Goal: Task Accomplishment & Management: Complete application form

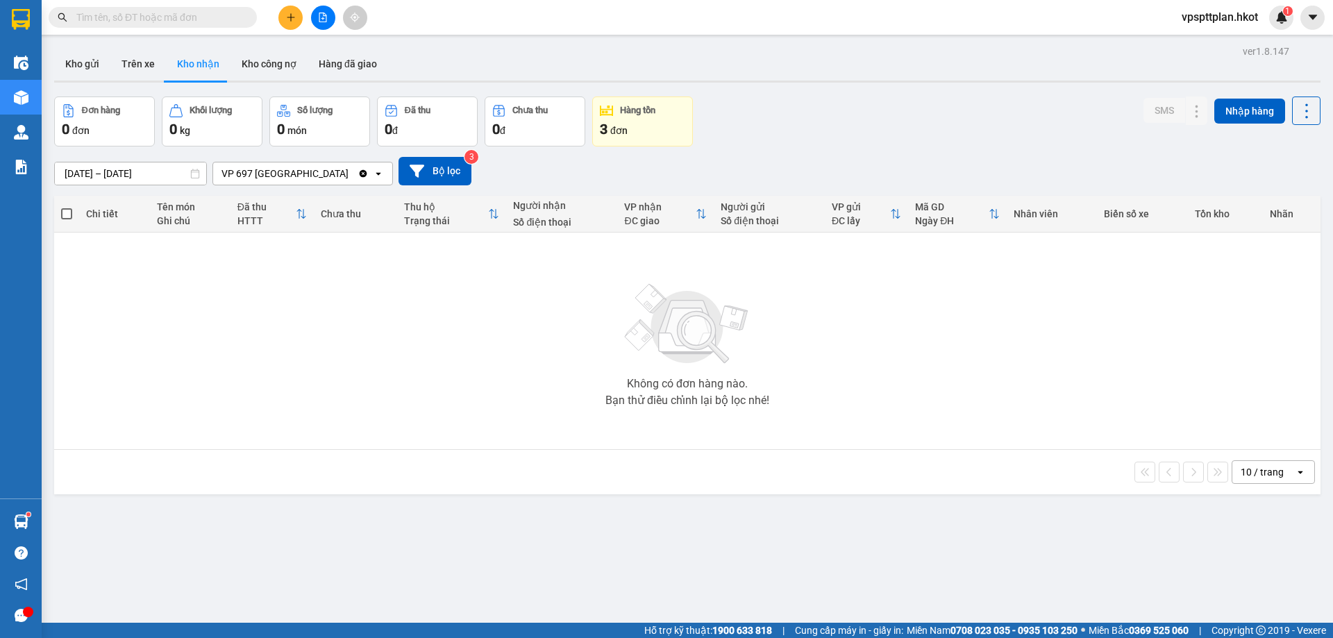
click at [292, 15] on icon "plus" at bounding box center [291, 17] width 10 height 10
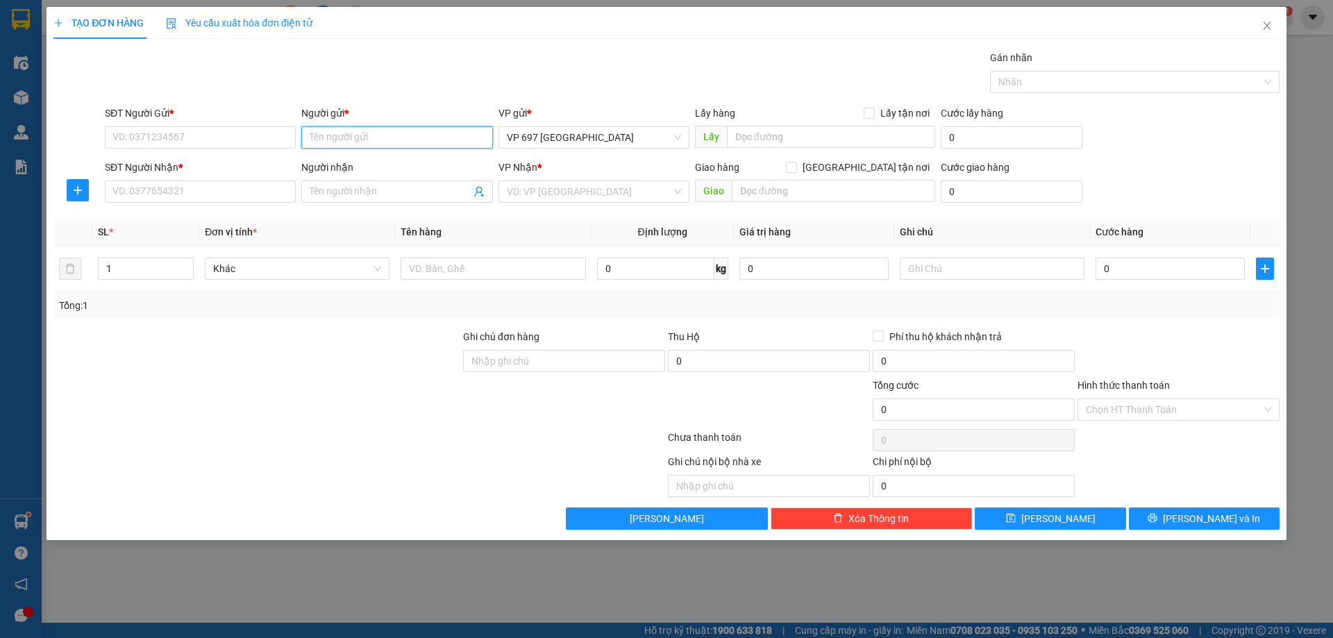
click at [419, 141] on input "Người gửi *" at bounding box center [396, 137] width 191 height 22
click at [336, 136] on input "sapa rtreat" at bounding box center [396, 137] width 191 height 22
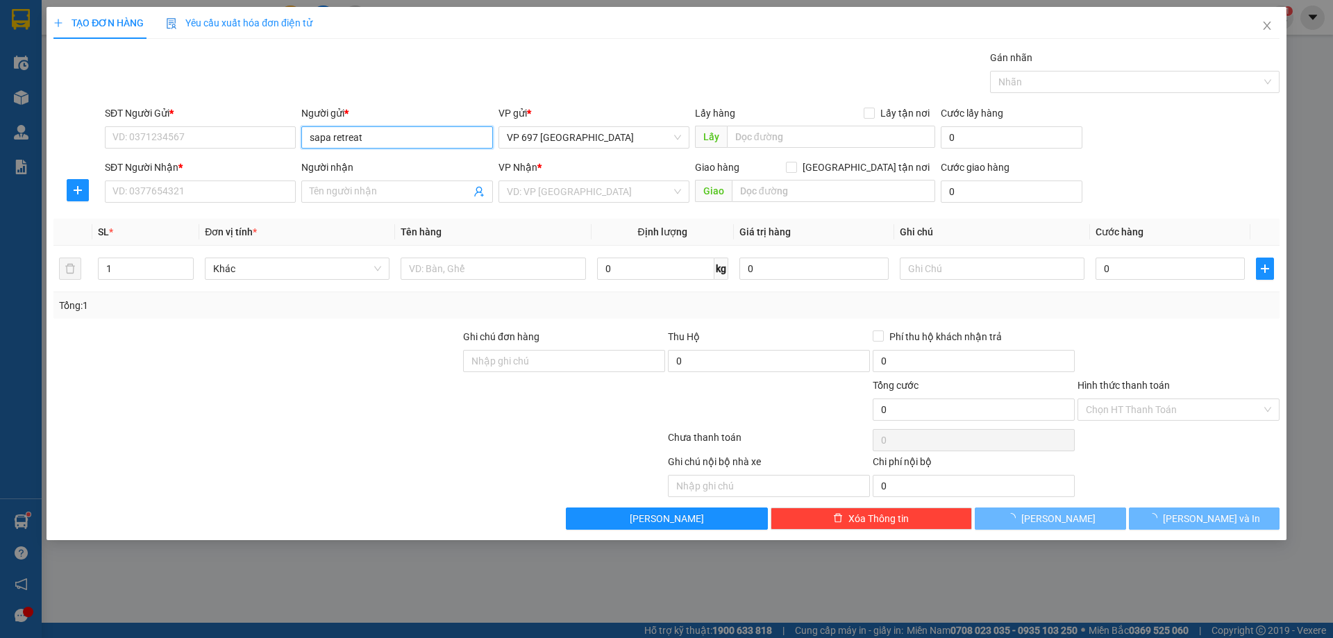
click at [376, 140] on input "sapa retreat" at bounding box center [396, 137] width 191 height 22
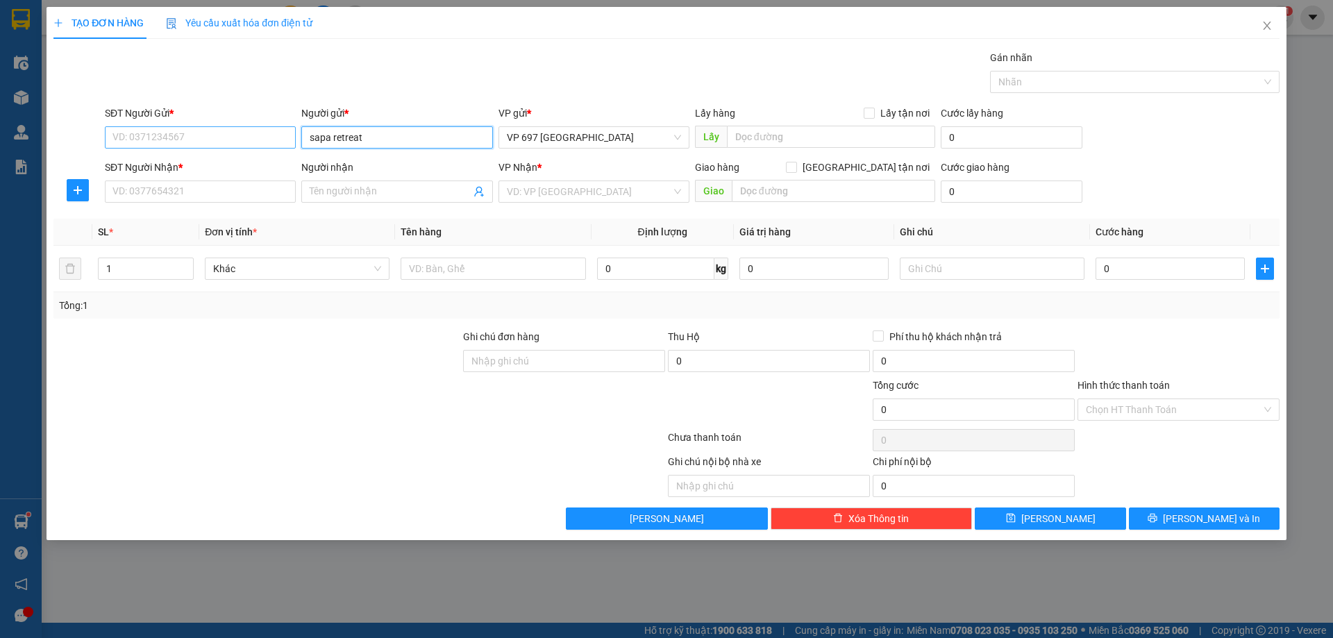
type input "sapa retreat"
click at [257, 137] on input "SĐT Người Gửi *" at bounding box center [200, 137] width 191 height 22
click at [371, 186] on input "Người nhận" at bounding box center [390, 191] width 160 height 15
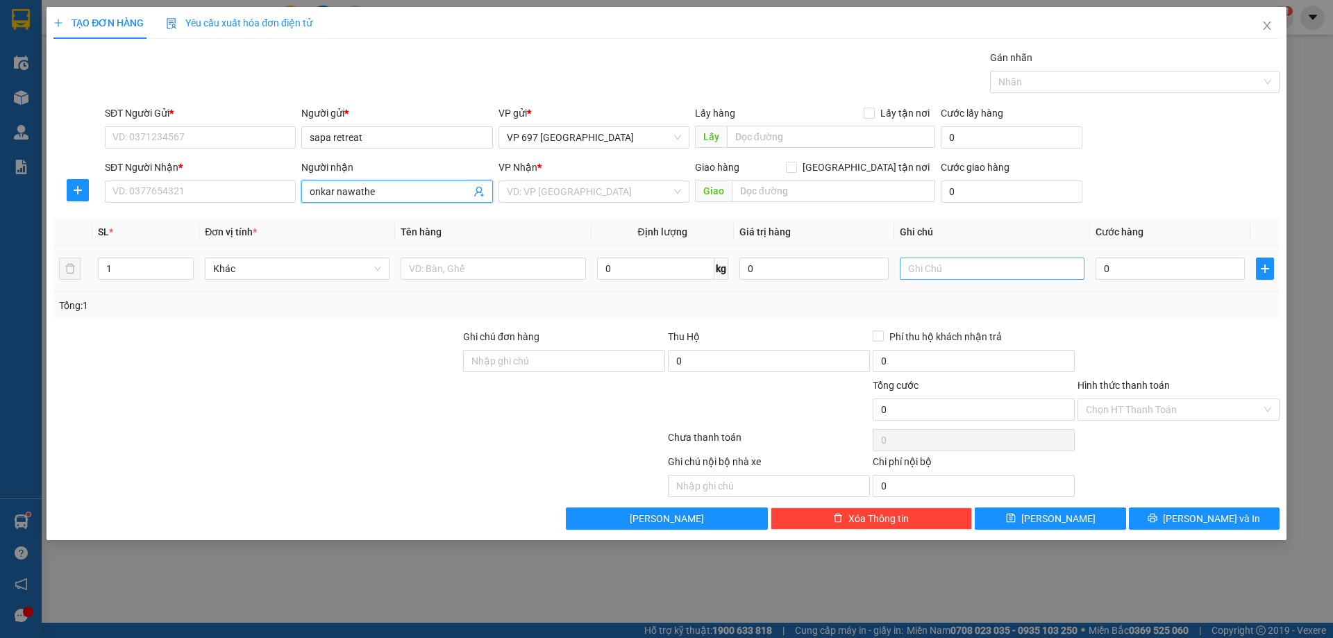
type input "onkar nawathe"
click at [942, 267] on input "text" at bounding box center [992, 269] width 185 height 22
type input "ư"
type input "ws của k : 31611289232"
click at [478, 271] on input "text" at bounding box center [493, 269] width 185 height 22
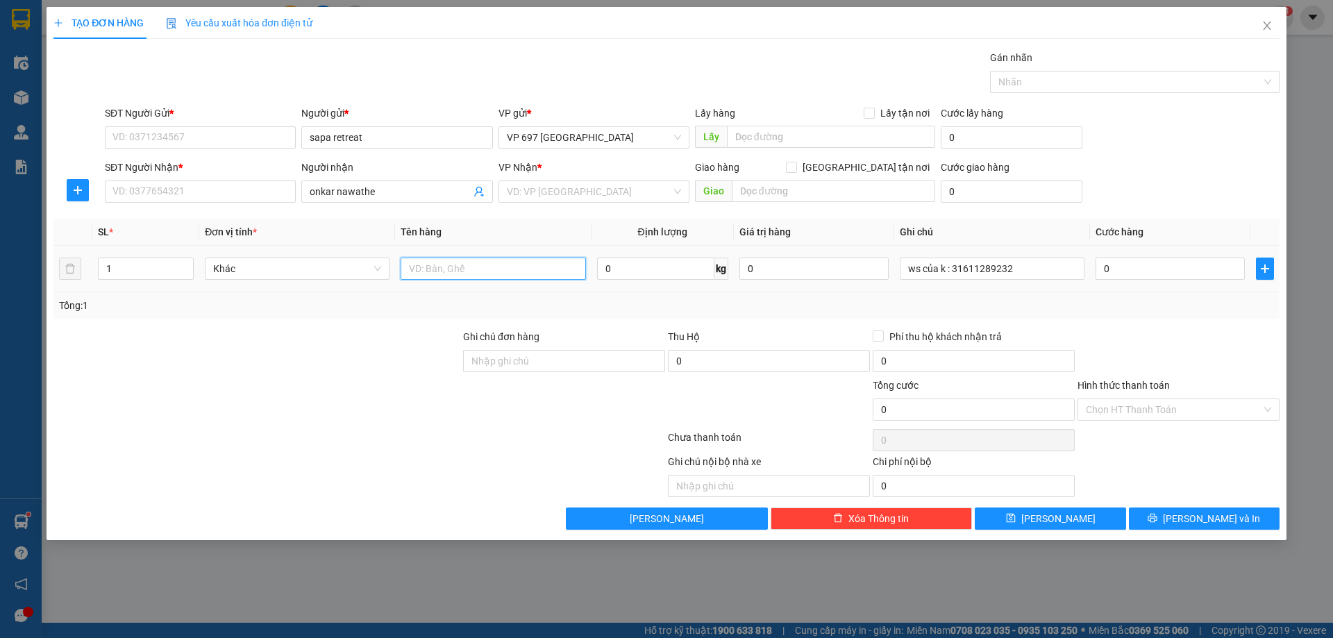
click at [455, 265] on input "text" at bounding box center [493, 269] width 185 height 22
click at [356, 285] on td "Khác" at bounding box center [297, 269] width 196 height 47
drag, startPoint x: 342, startPoint y: 276, endPoint x: 394, endPoint y: 263, distance: 52.9
click at [346, 276] on span "Khác" at bounding box center [297, 268] width 168 height 21
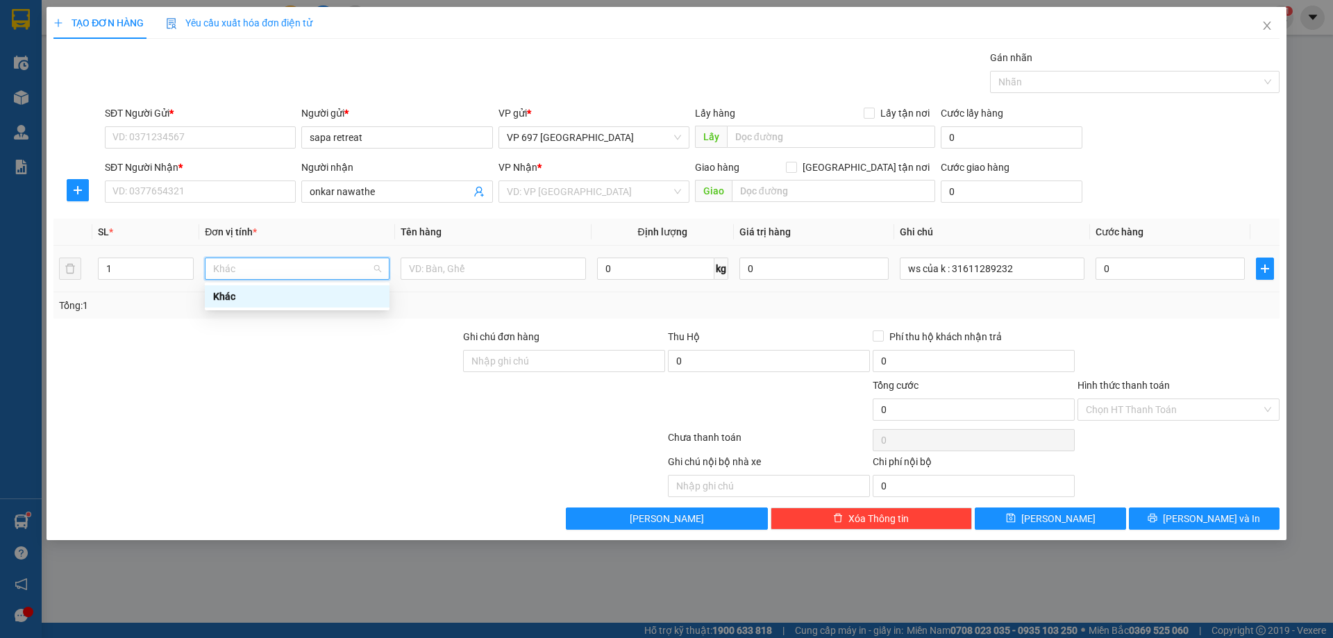
click at [480, 281] on div at bounding box center [493, 269] width 185 height 28
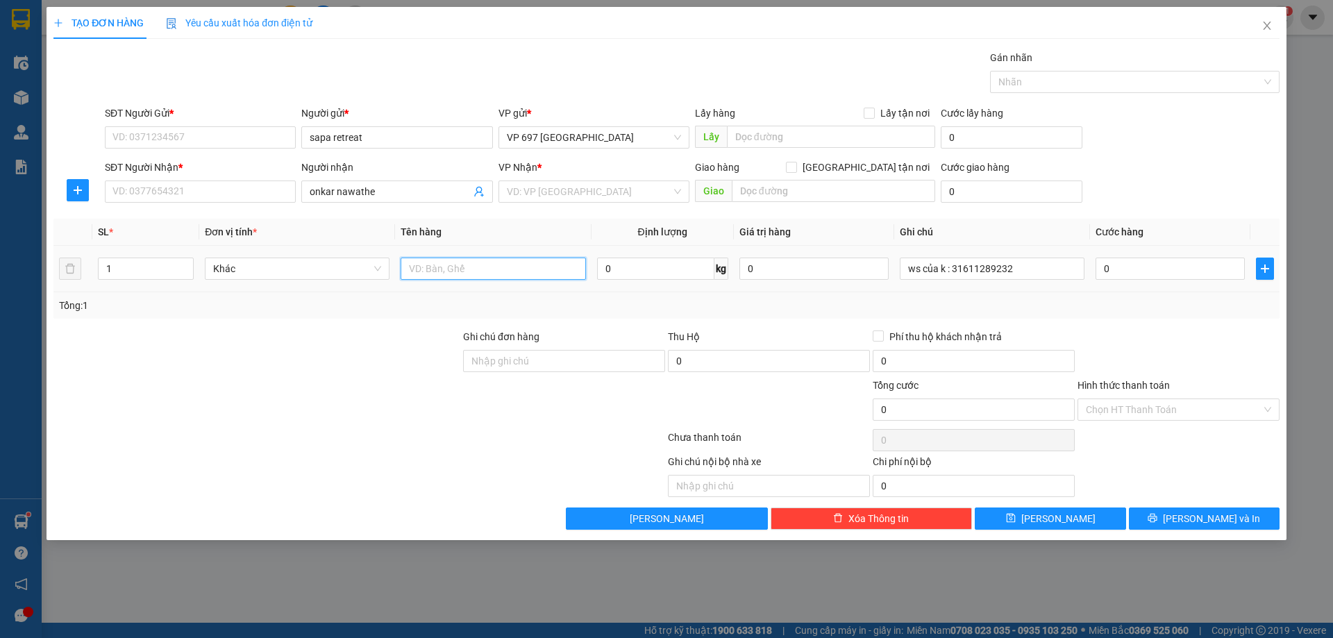
click at [481, 269] on input "text" at bounding box center [493, 269] width 185 height 22
type input "d"
type input "đồ khách quên"
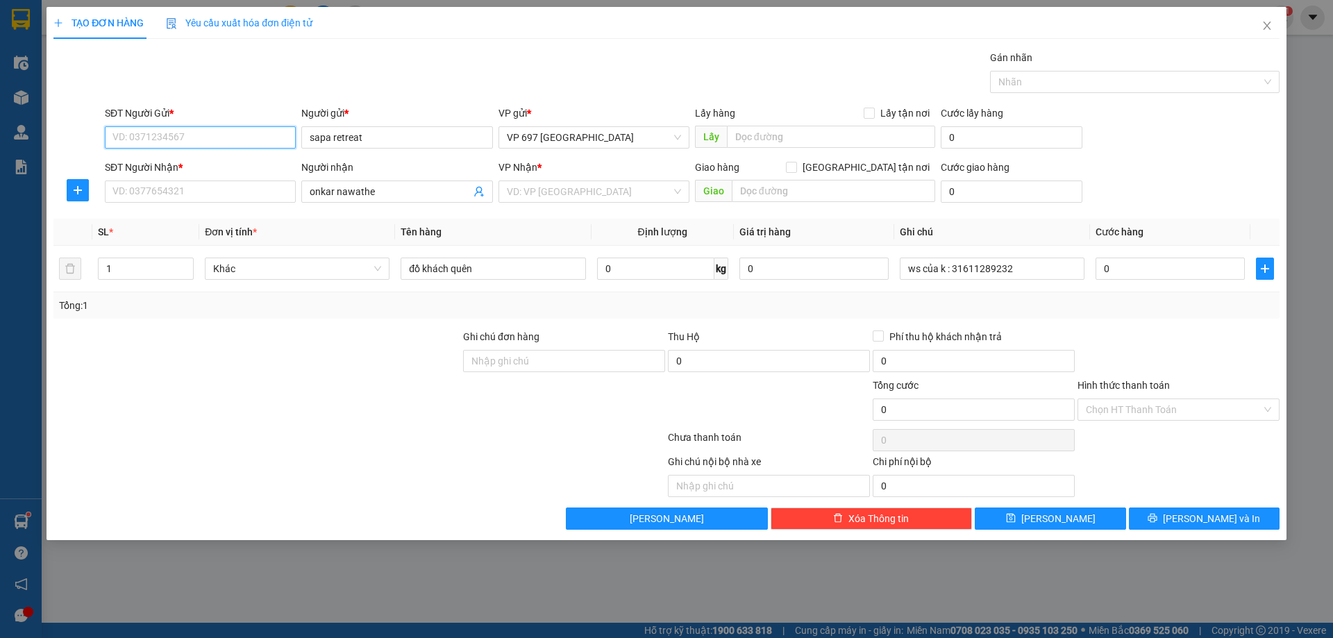
click at [172, 132] on input "SĐT Người Gửi *" at bounding box center [200, 137] width 191 height 22
type input "0926909797"
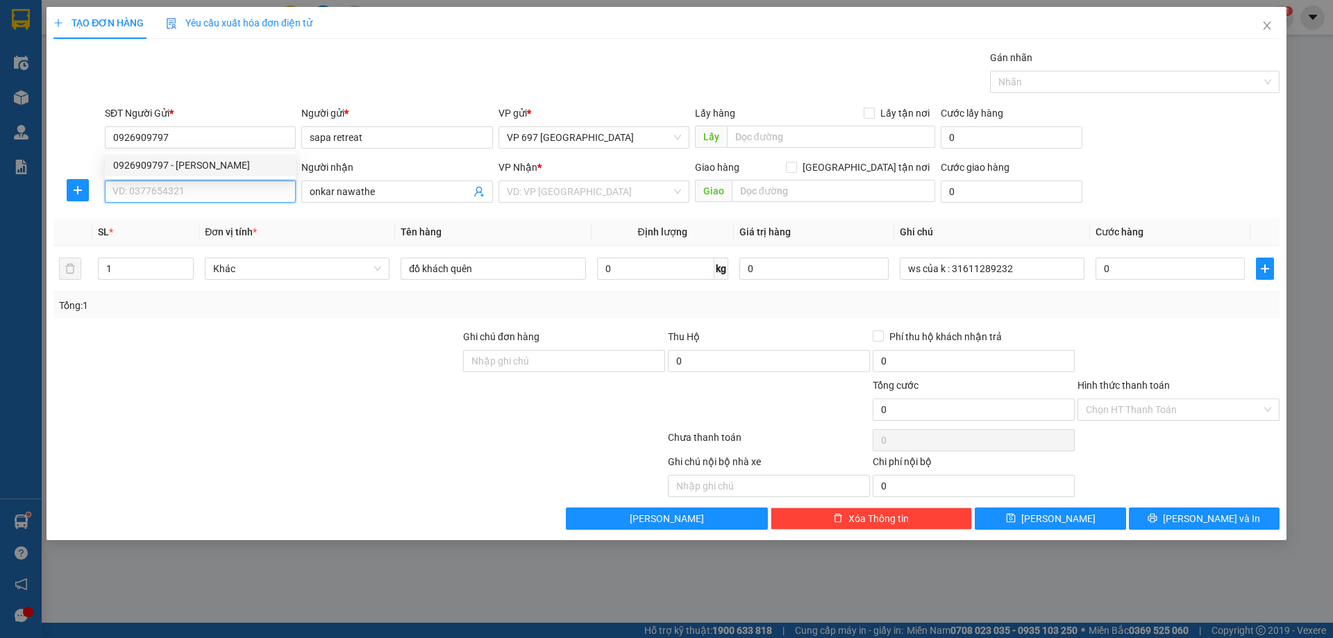
click at [219, 195] on input "SĐT Người Nhận *" at bounding box center [200, 192] width 191 height 22
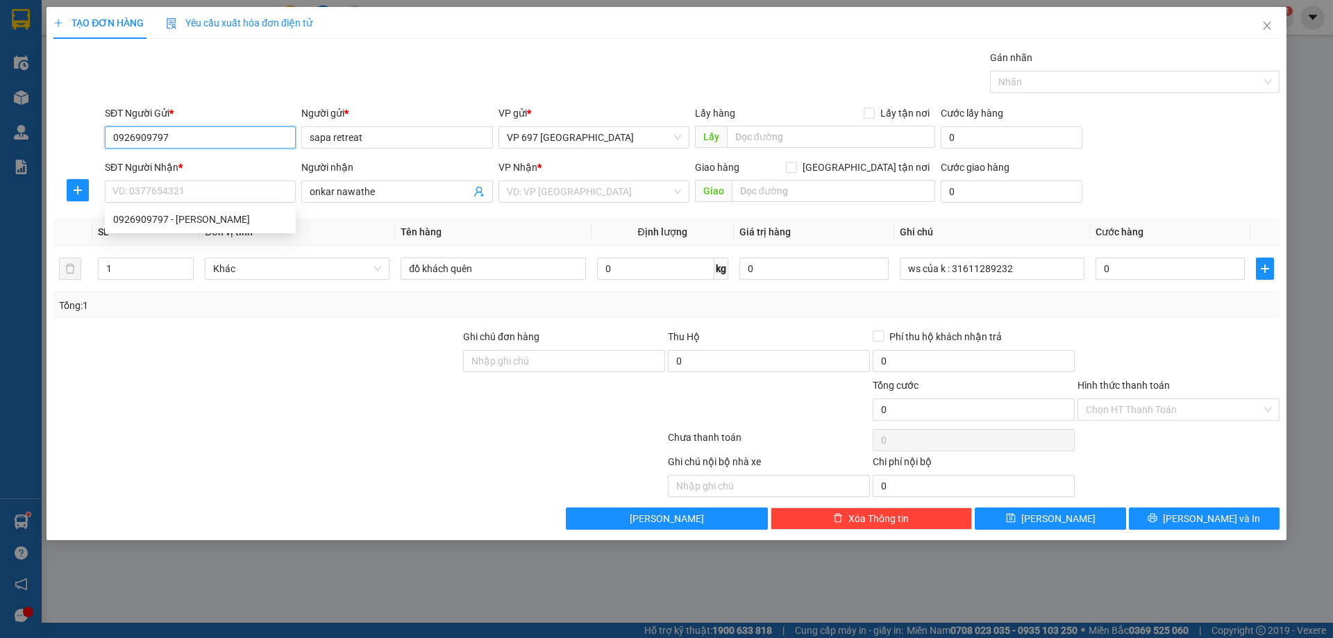
click at [206, 145] on input "0926909797" at bounding box center [200, 137] width 191 height 22
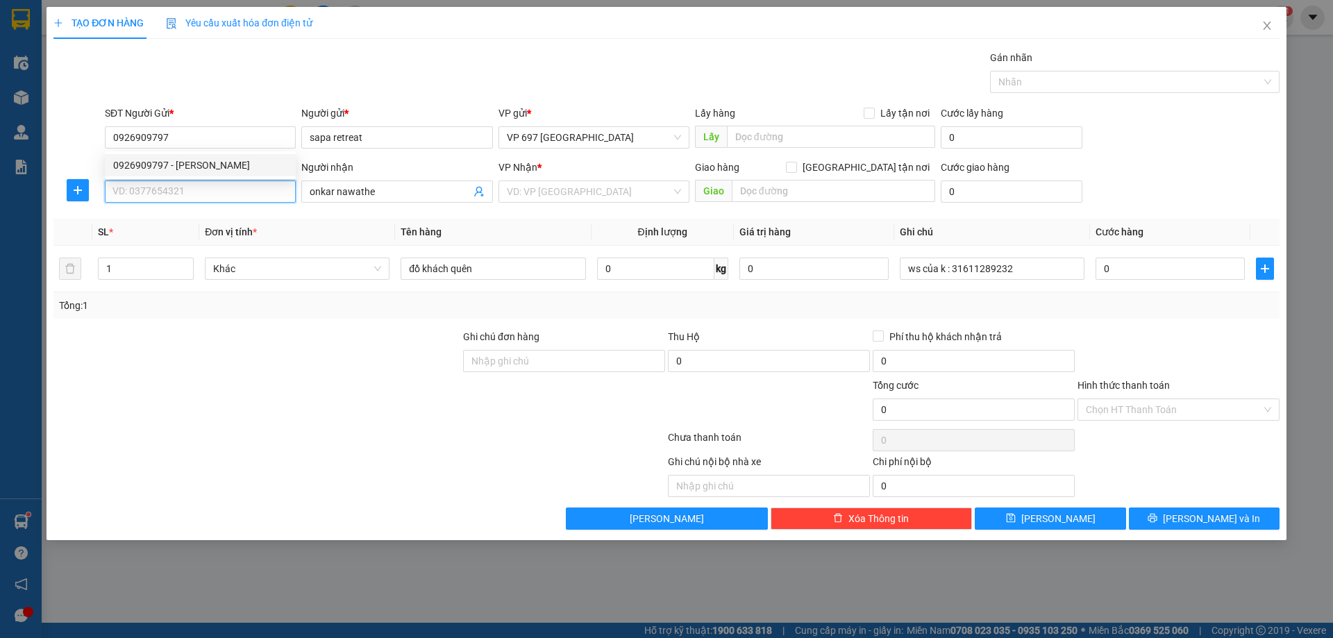
click at [199, 192] on input "SĐT Người Nhận *" at bounding box center [200, 192] width 191 height 22
click at [174, 219] on div "0926909797 - [PERSON_NAME]" at bounding box center [200, 219] width 174 height 15
type input "0926909797"
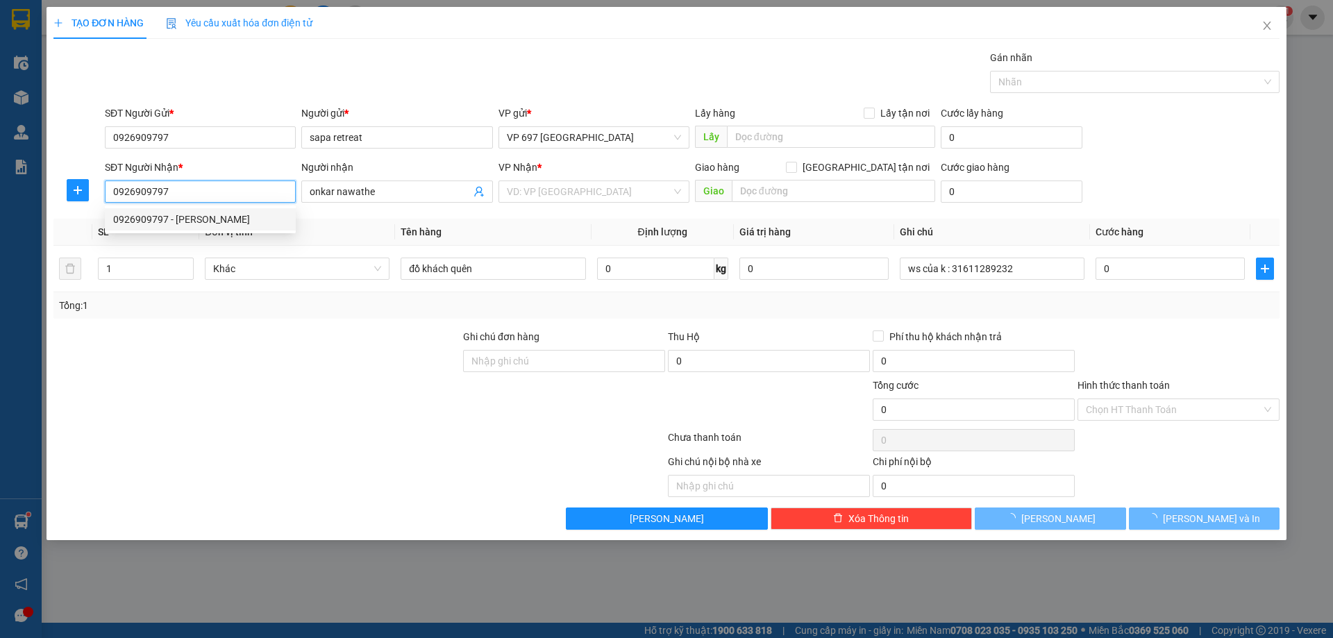
type input "[PERSON_NAME]"
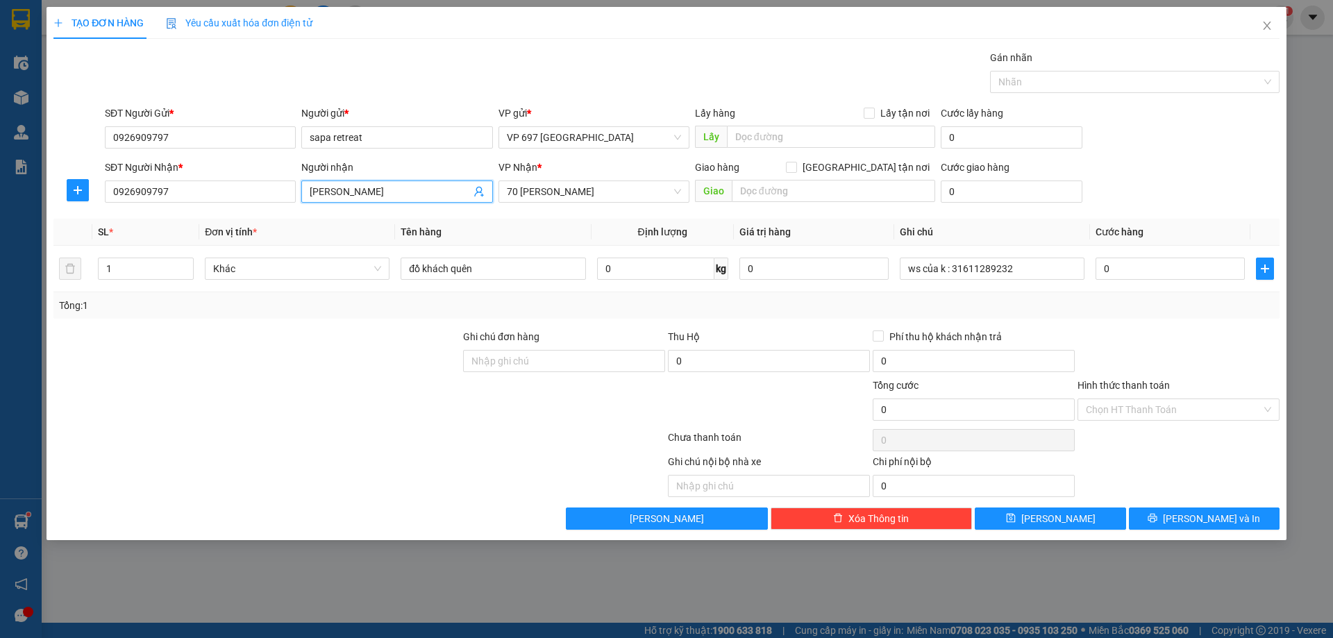
drag, startPoint x: 387, startPoint y: 185, endPoint x: 298, endPoint y: 201, distance: 90.9
click at [299, 201] on div "Người nhận eve bork [PERSON_NAME]" at bounding box center [397, 184] width 197 height 49
type input "onkar nawathe"
click at [1156, 267] on input "0" at bounding box center [1170, 269] width 149 height 22
click at [1153, 269] on input "0" at bounding box center [1170, 269] width 149 height 22
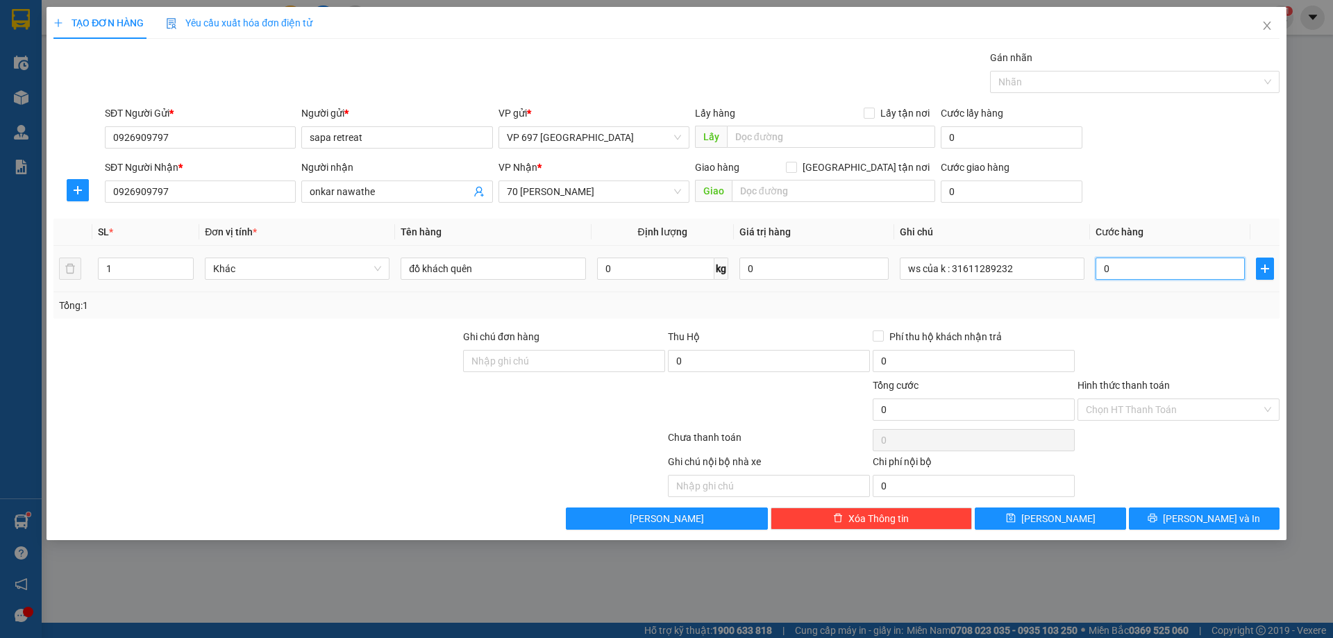
click at [1153, 269] on input "0" at bounding box center [1170, 269] width 149 height 22
type input "01"
type input "1"
type input "1.000"
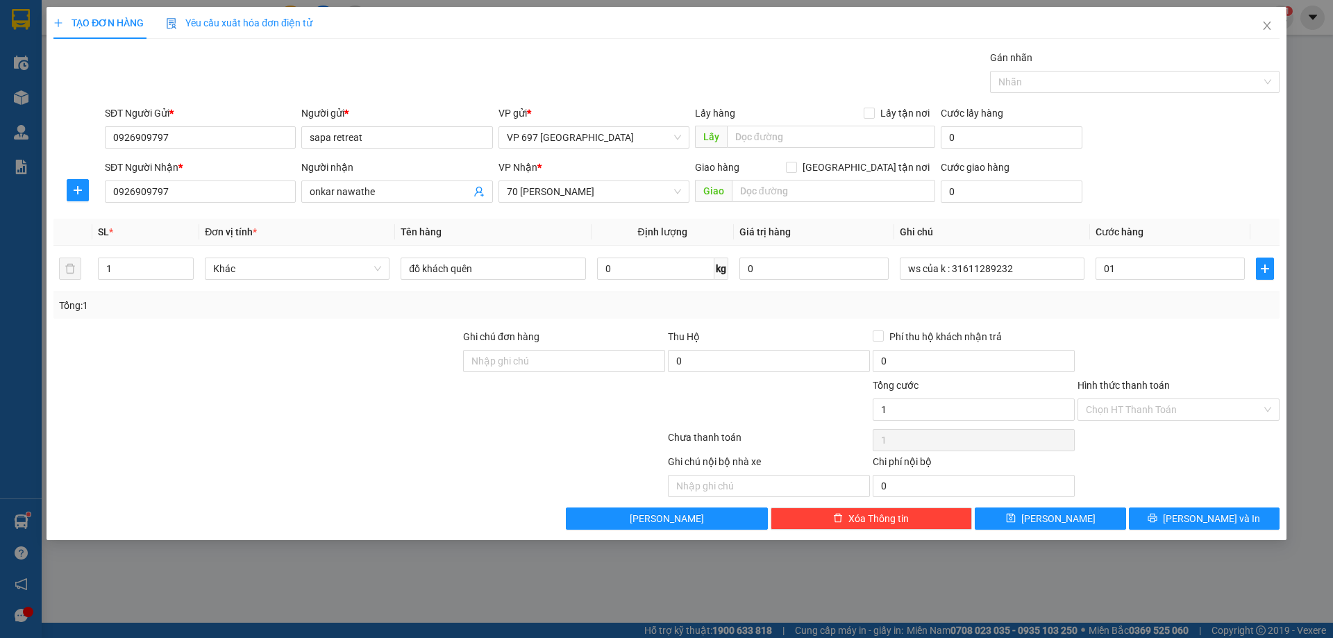
type input "1.000"
click at [983, 348] on div "Phí thu hộ khách nhận trả" at bounding box center [974, 339] width 202 height 21
click at [1153, 403] on input "Hình thức thanh toán" at bounding box center [1174, 409] width 176 height 21
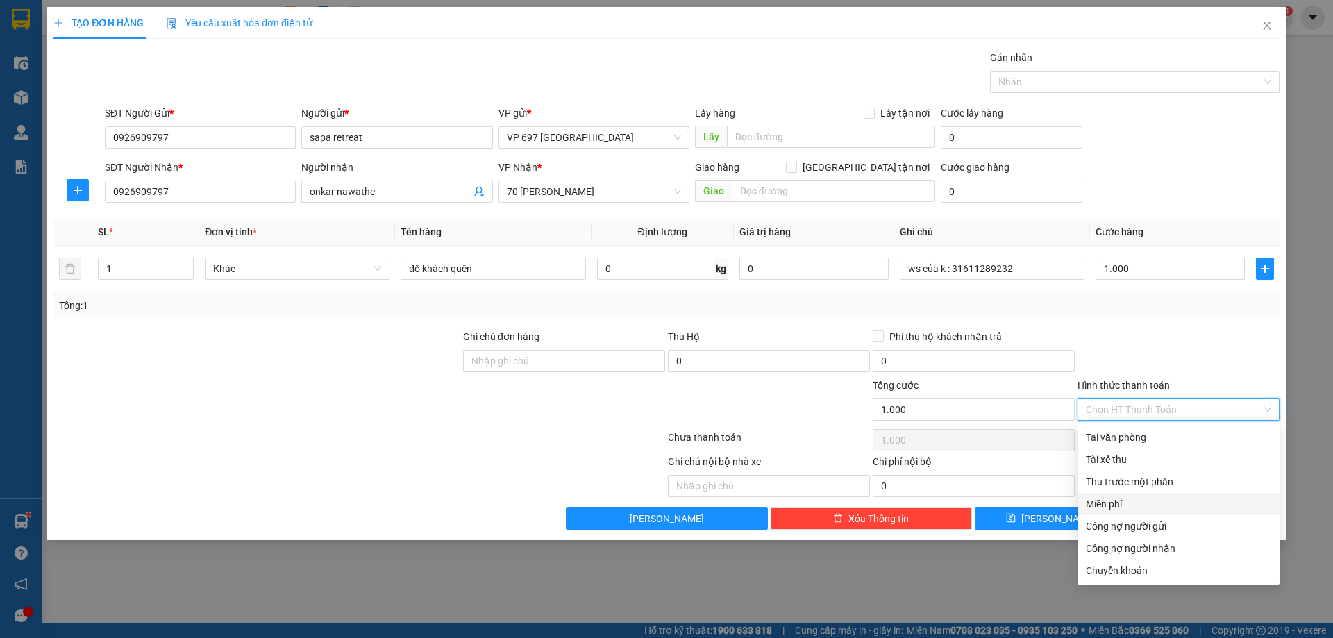
click at [1114, 505] on div "Miễn phí" at bounding box center [1178, 503] width 185 height 15
type input "0"
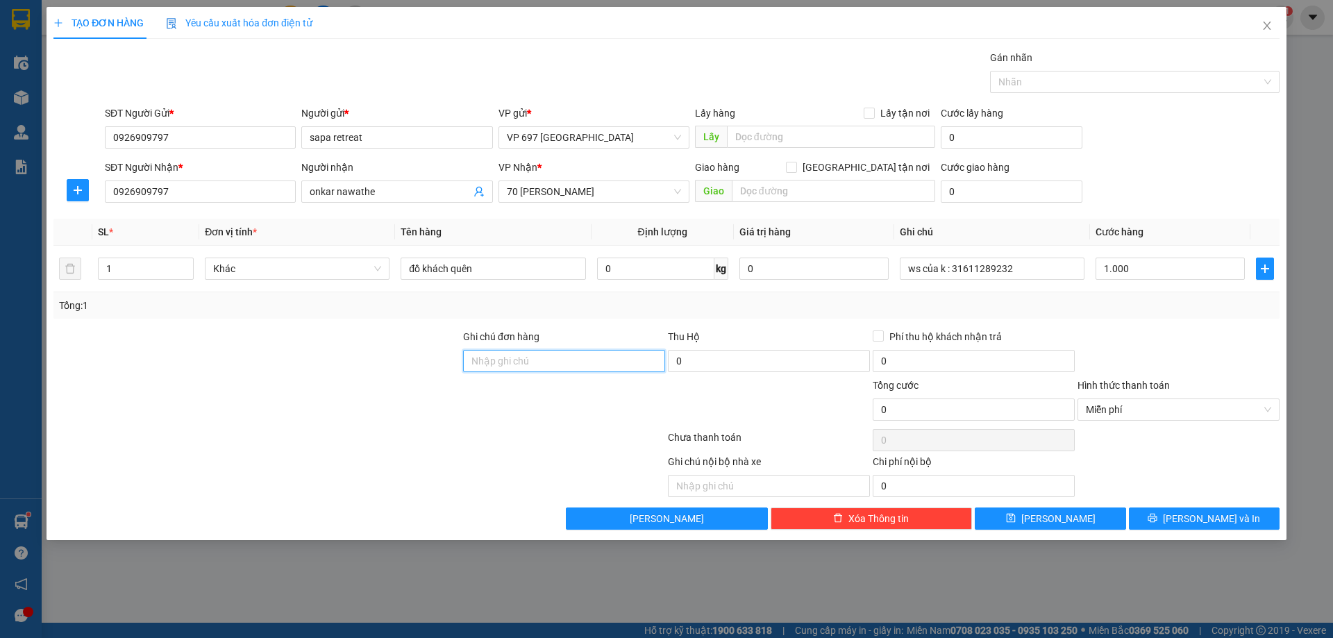
click at [547, 371] on input "Ghi chú đơn hàng" at bounding box center [564, 361] width 202 height 22
type input "d"
type input "đơn free cho đại lí"
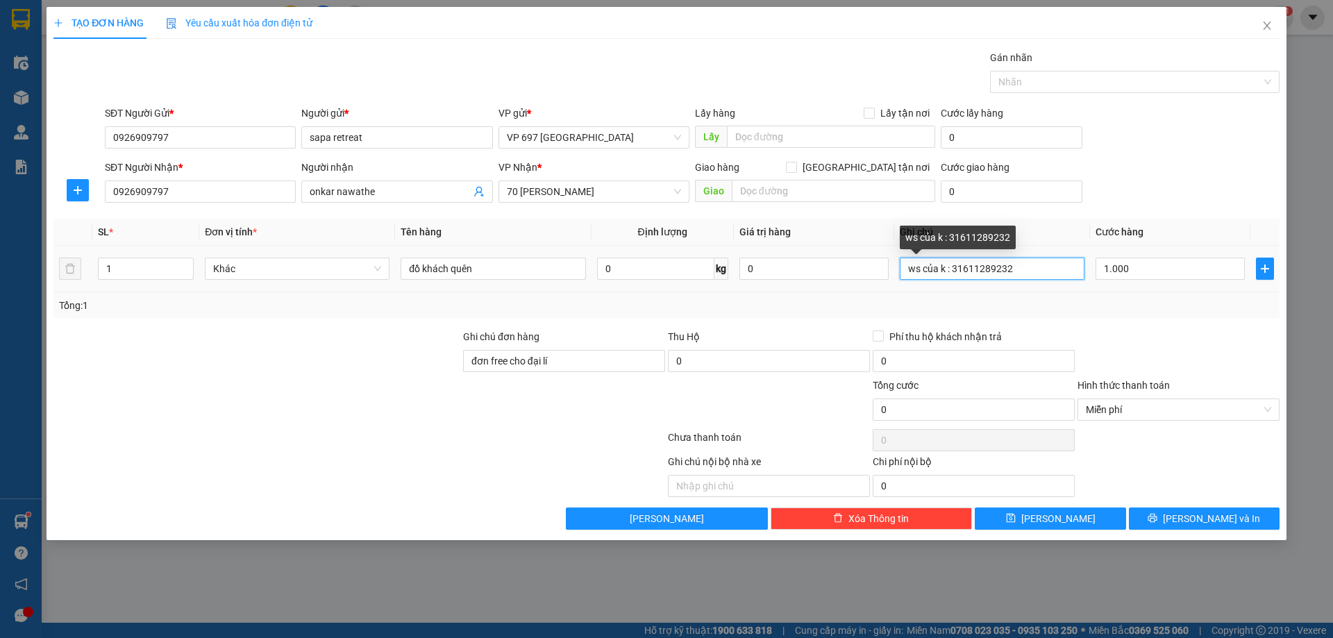
drag, startPoint x: 951, startPoint y: 268, endPoint x: 1028, endPoint y: 267, distance: 77.1
click at [1028, 267] on input "ws của k : 31611289232" at bounding box center [992, 269] width 185 height 22
click at [388, 187] on input "onkar nawathe" at bounding box center [390, 191] width 160 height 15
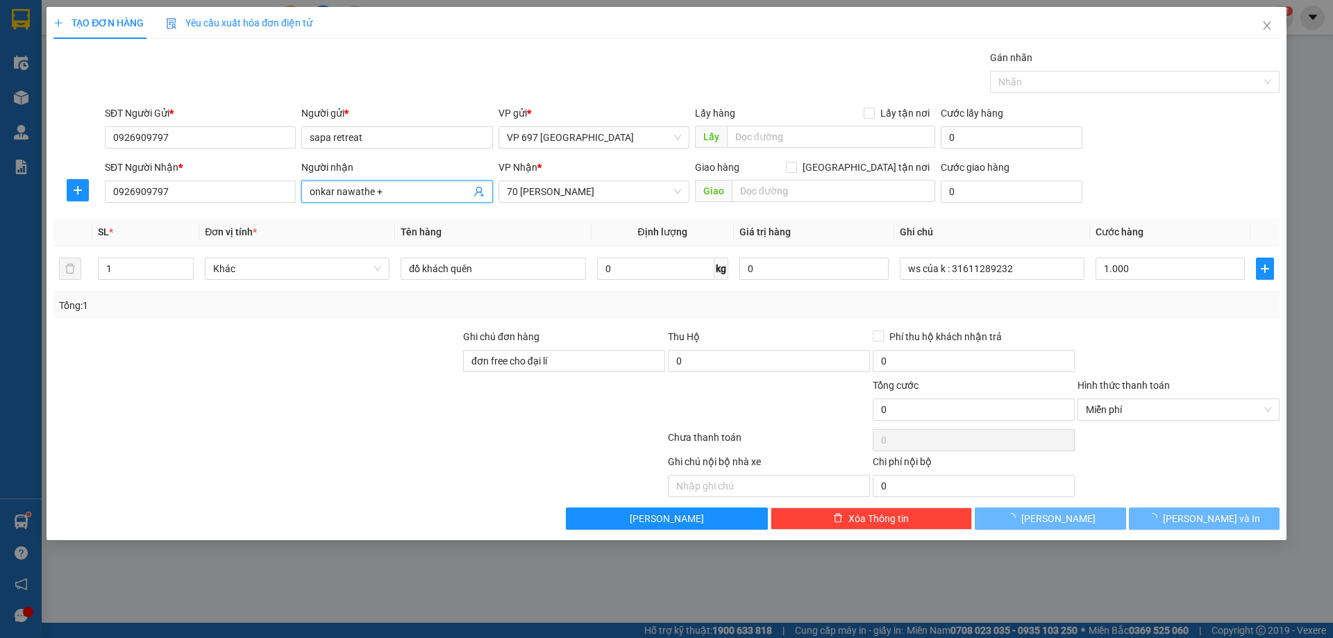
paste input "31611289232"
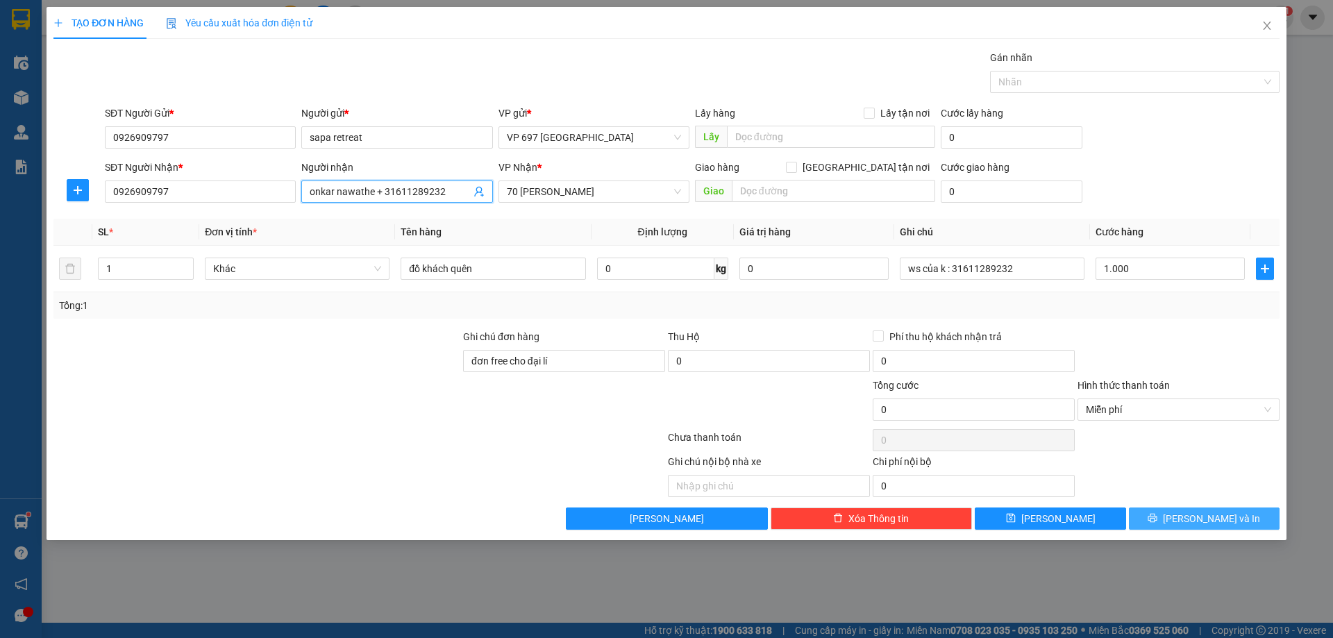
type input "onkar nawathe + 31611289232"
click at [1200, 522] on span "[PERSON_NAME] và In" at bounding box center [1211, 518] width 97 height 15
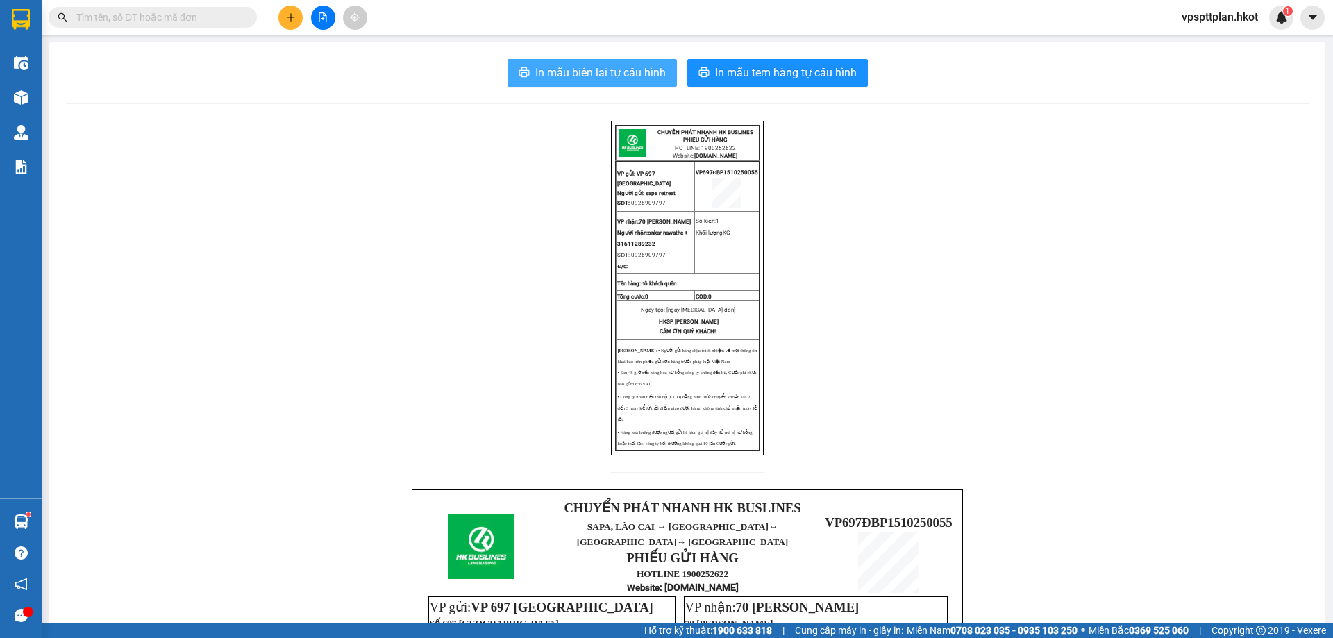
click at [617, 68] on span "In mẫu biên lai tự cấu hình" at bounding box center [600, 72] width 131 height 17
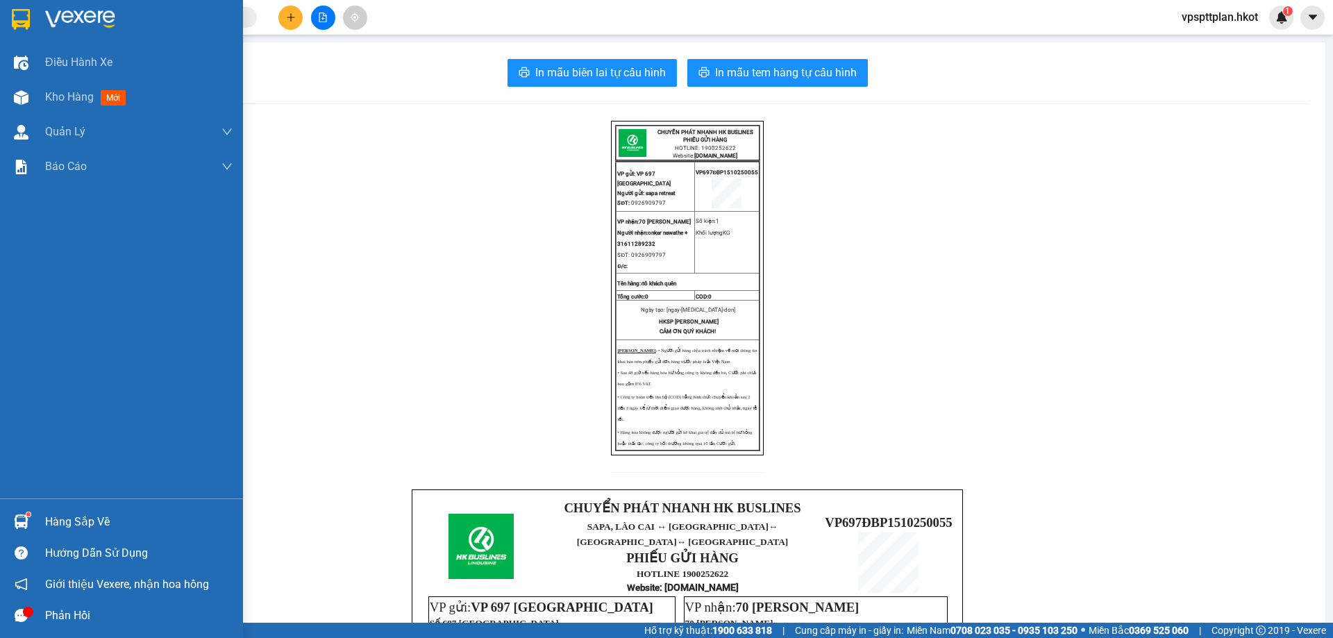
click at [22, 15] on img at bounding box center [21, 19] width 18 height 21
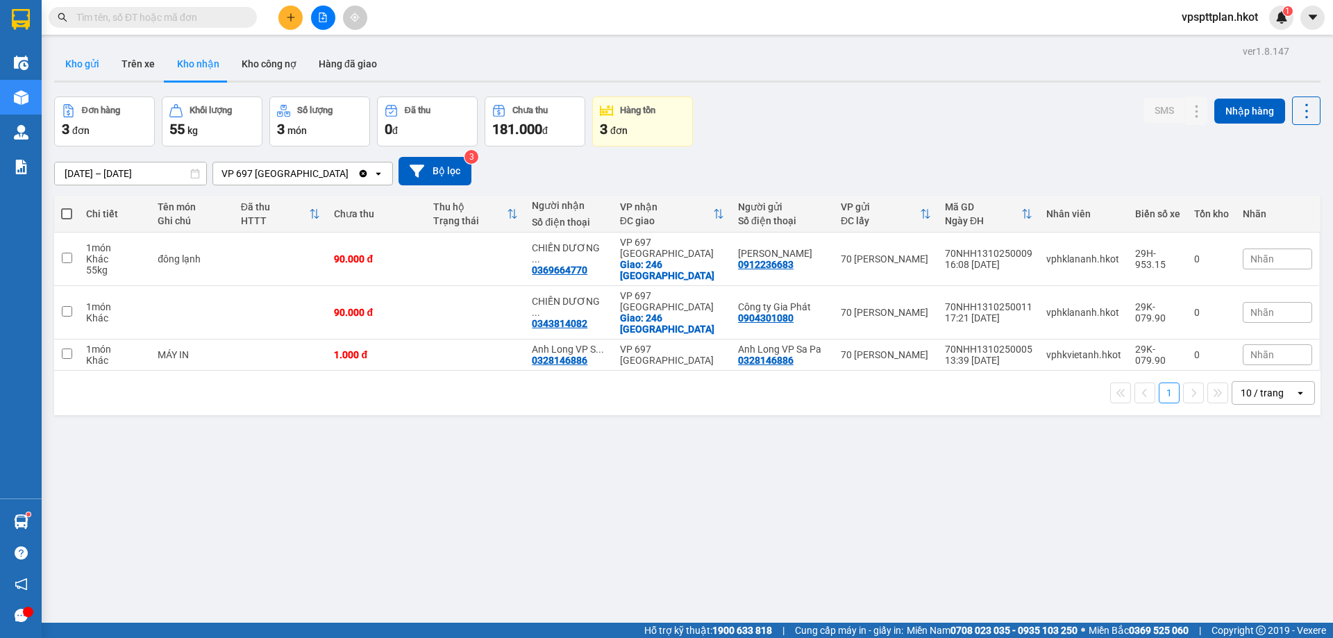
click at [76, 71] on button "Kho gửi" at bounding box center [82, 63] width 56 height 33
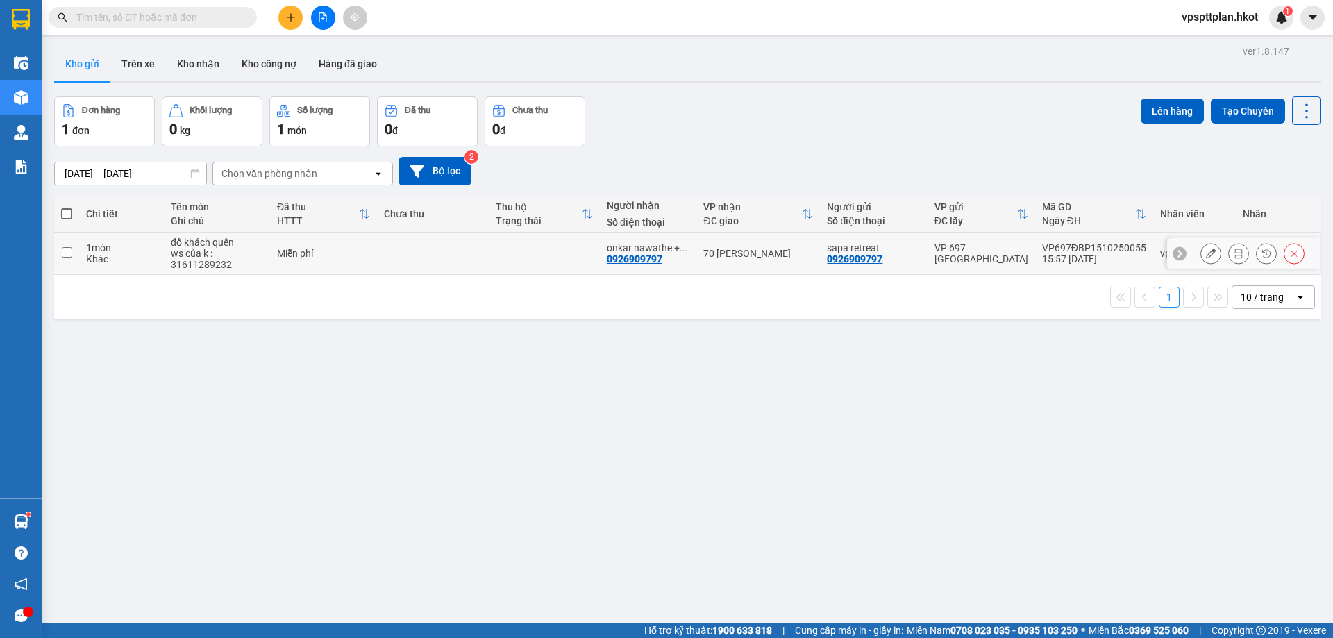
click at [459, 256] on td at bounding box center [432, 254] width 111 height 42
checkbox input "true"
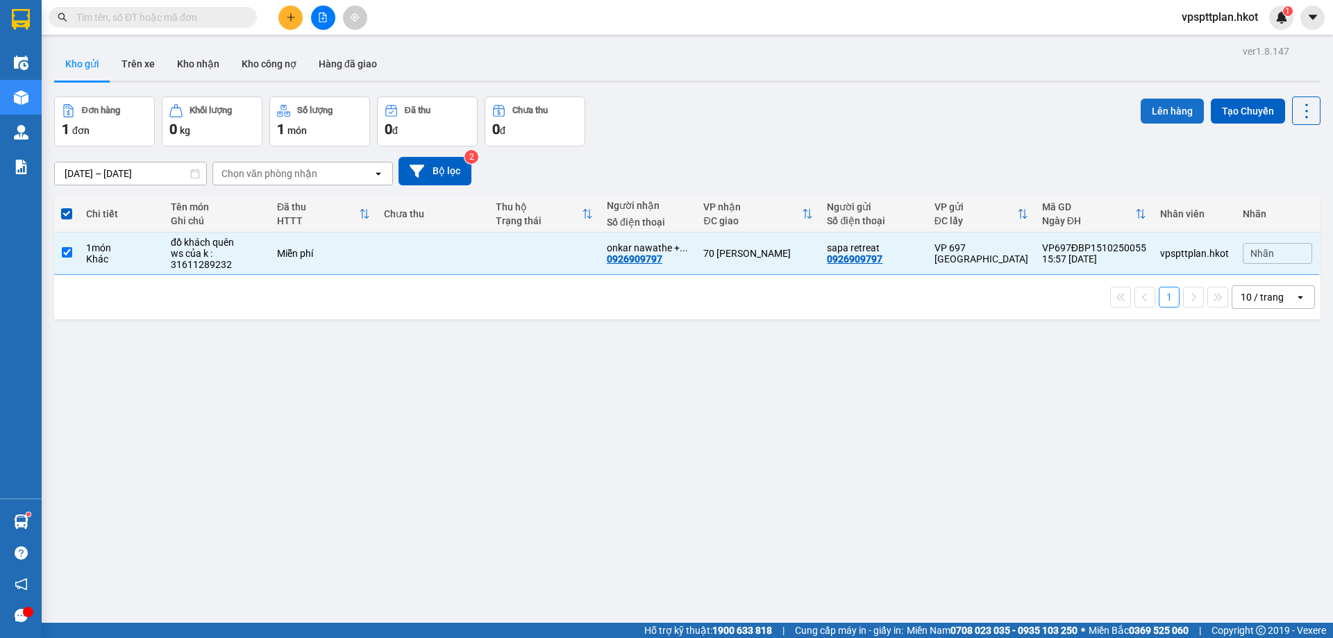
click at [1157, 106] on button "Lên hàng" at bounding box center [1172, 111] width 63 height 25
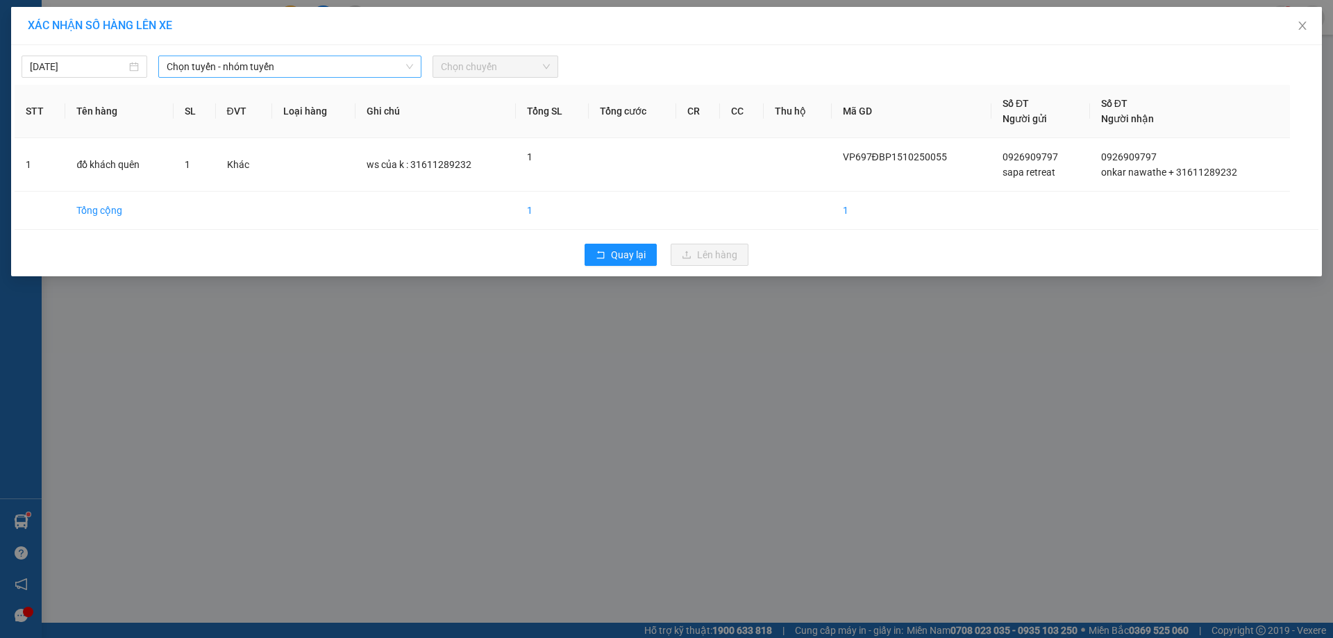
click at [305, 72] on span "Chọn tuyến - nhóm tuyến" at bounding box center [290, 66] width 246 height 21
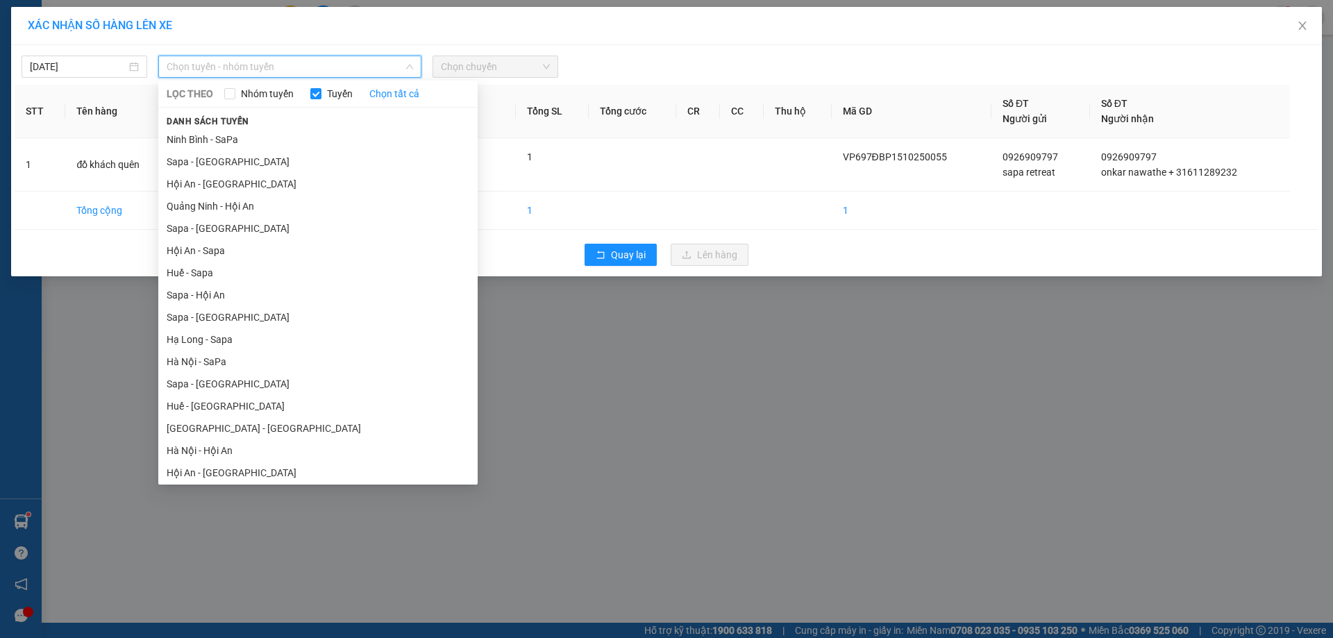
click at [314, 67] on span "Chọn tuyến - nhóm tuyến" at bounding box center [290, 66] width 246 height 21
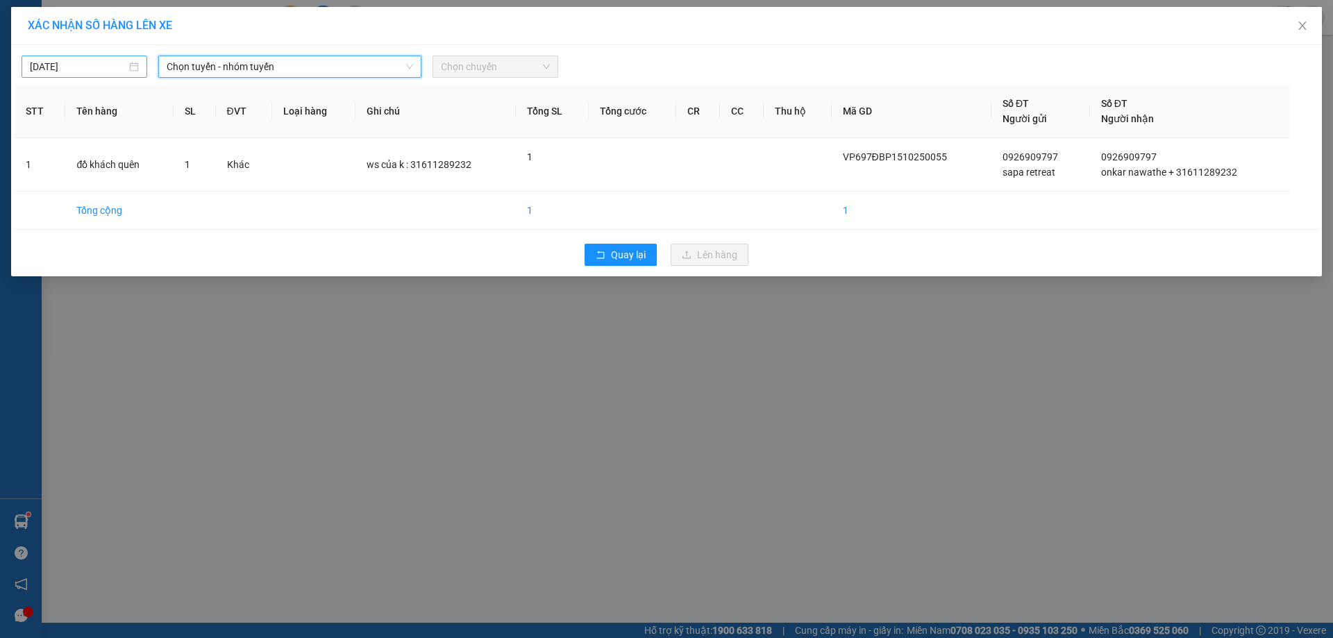
type input "[DATE]"
click at [79, 63] on input "[DATE]" at bounding box center [78, 66] width 97 height 15
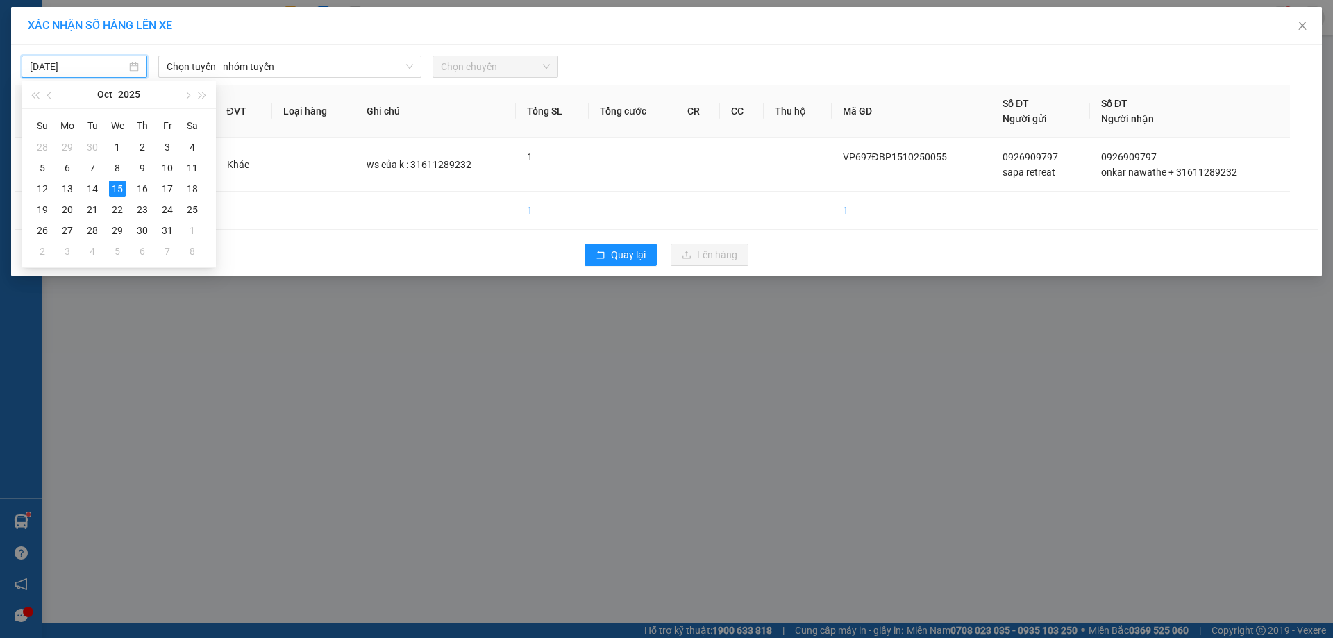
click at [493, 65] on span "Chọn chuyến" at bounding box center [495, 66] width 109 height 21
click at [360, 72] on span "Chọn tuyến - nhóm tuyến" at bounding box center [290, 66] width 246 height 21
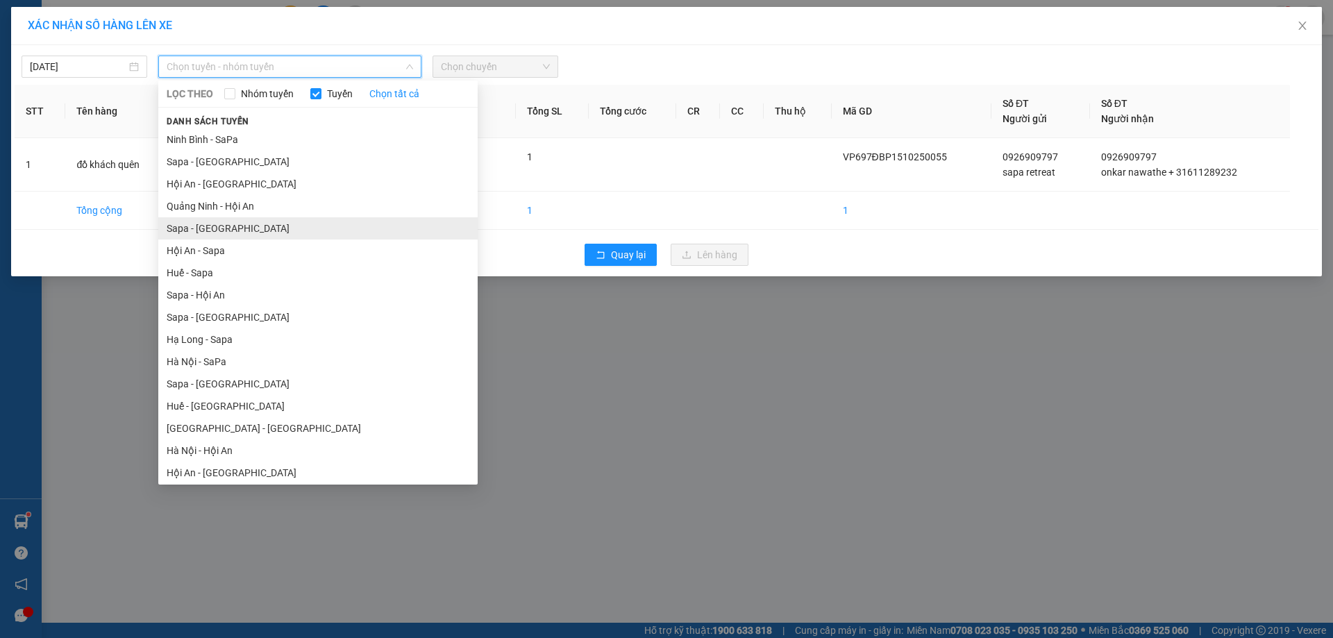
click at [206, 229] on li "Sapa - [GEOGRAPHIC_DATA]" at bounding box center [317, 228] width 319 height 22
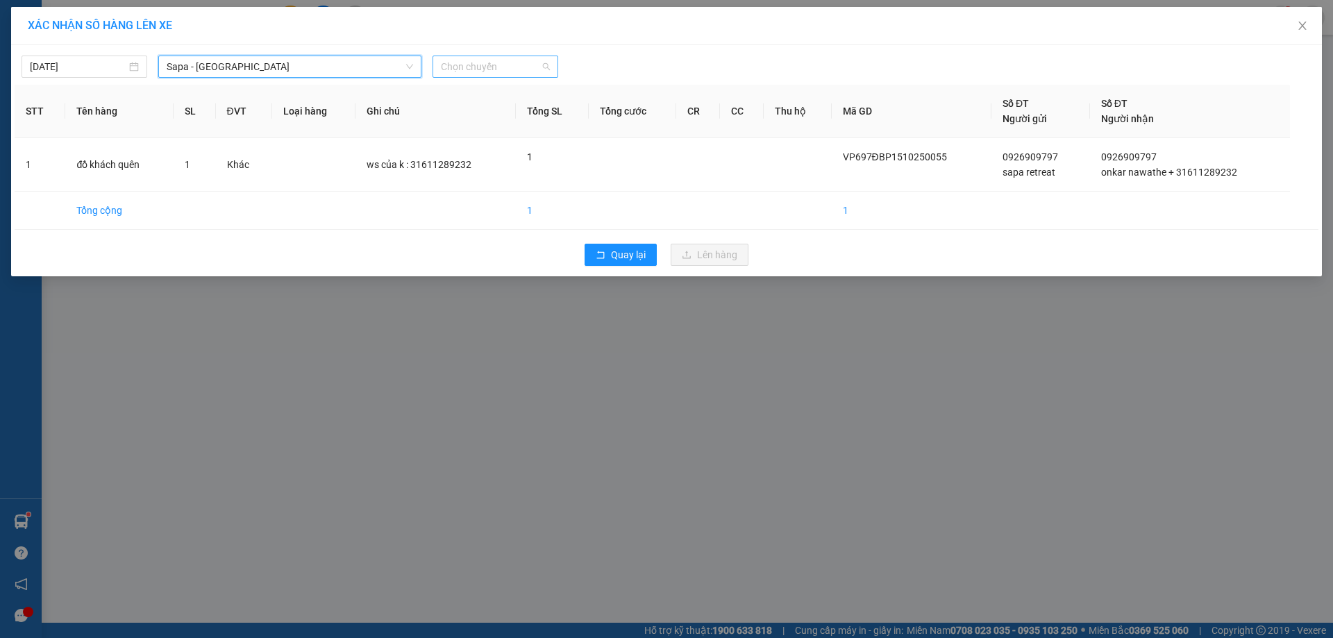
click at [490, 58] on span "Chọn chuyến" at bounding box center [495, 66] width 109 height 21
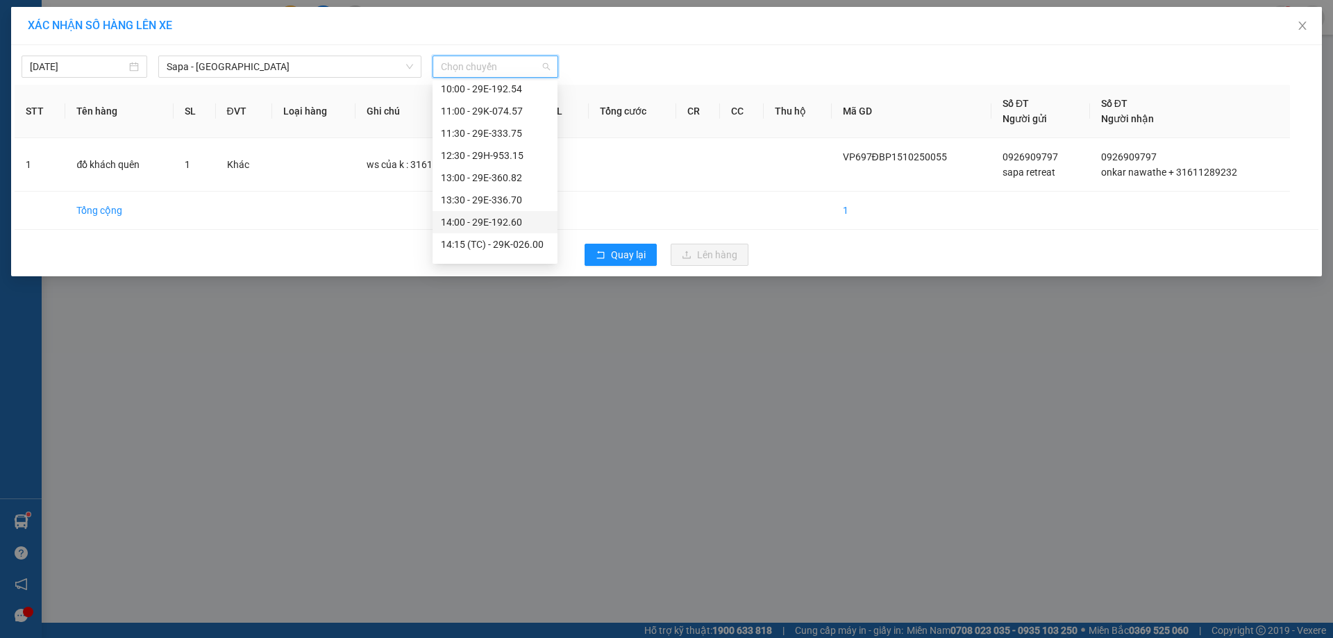
scroll to position [208, 0]
click at [469, 233] on div "16:00 - 29E-337.13" at bounding box center [495, 242] width 125 height 22
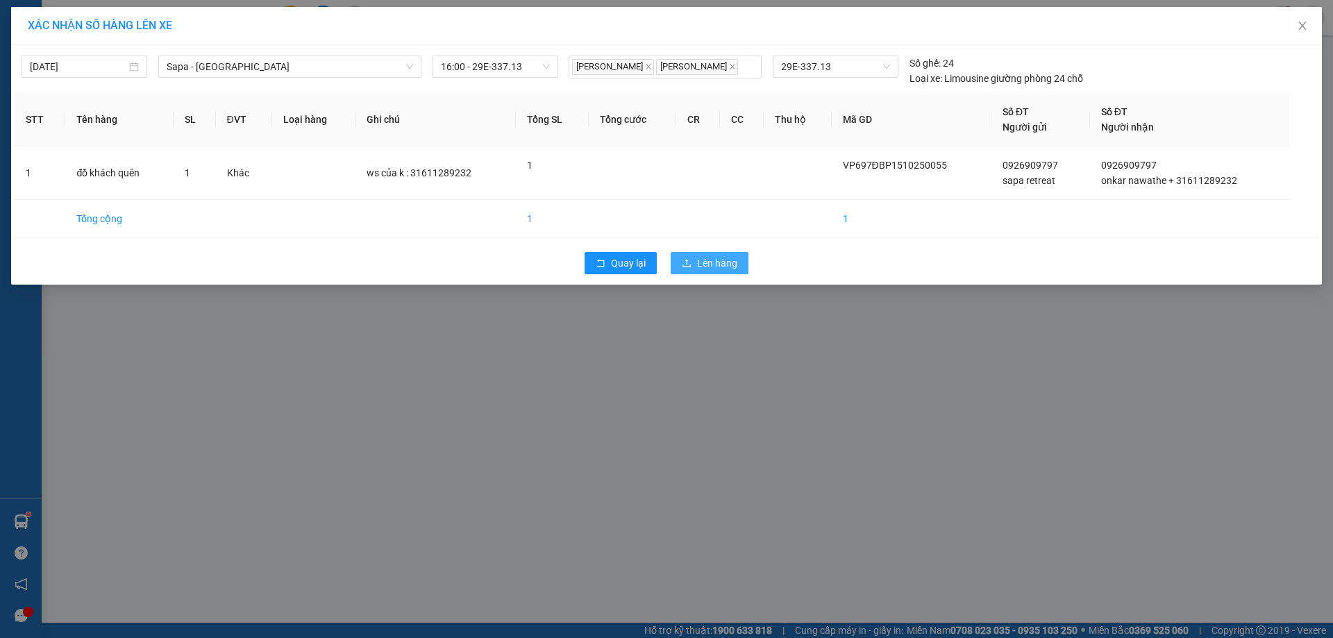
click at [716, 271] on span "Lên hàng" at bounding box center [717, 263] width 40 height 15
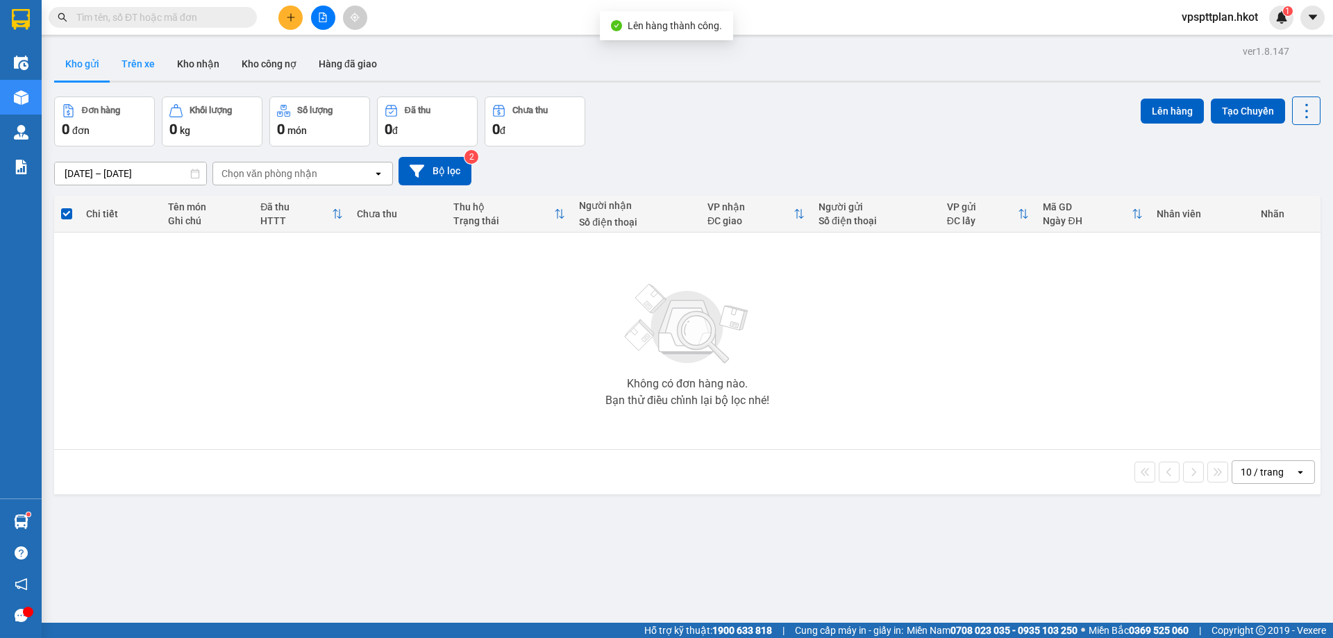
click at [131, 62] on button "Trên xe" at bounding box center [138, 63] width 56 height 33
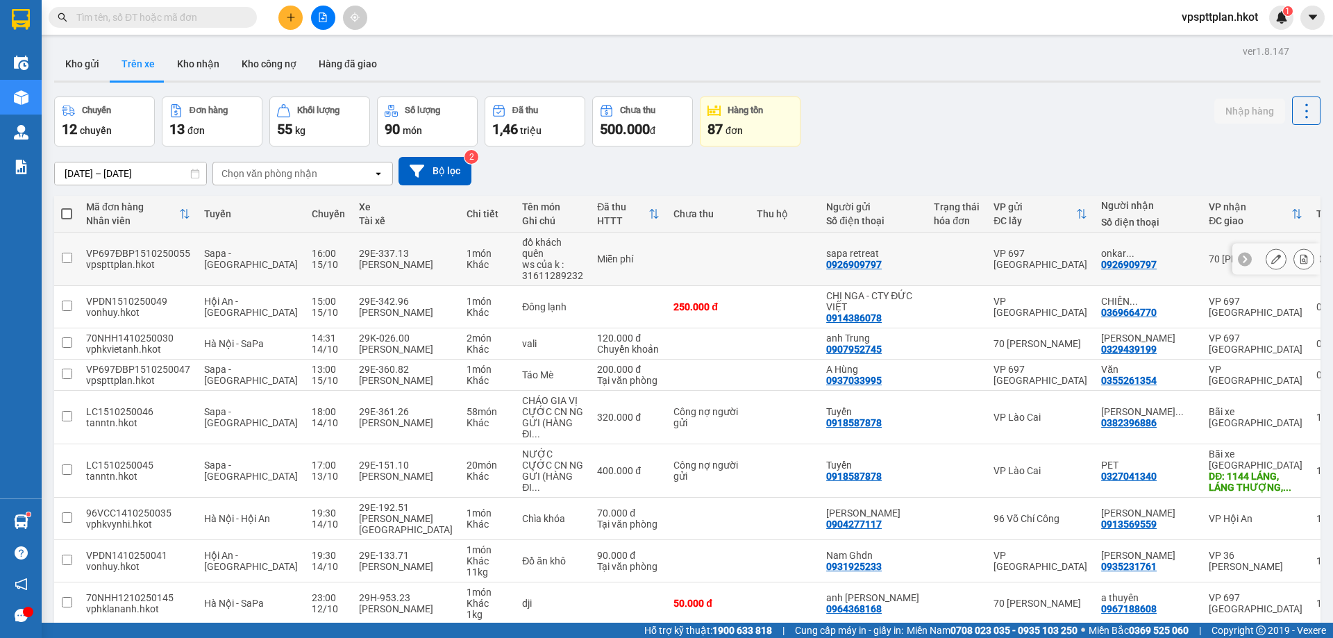
click at [667, 256] on td at bounding box center [708, 259] width 83 height 53
checkbox input "true"
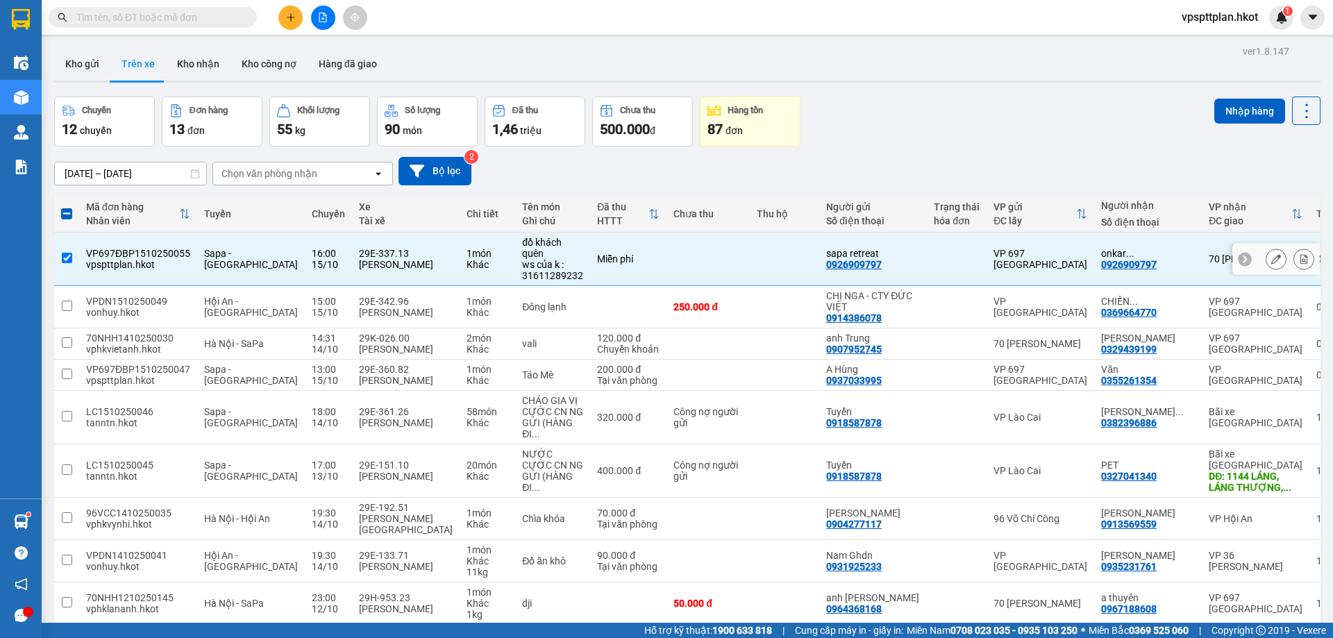
click at [1300, 254] on button at bounding box center [1303, 259] width 19 height 24
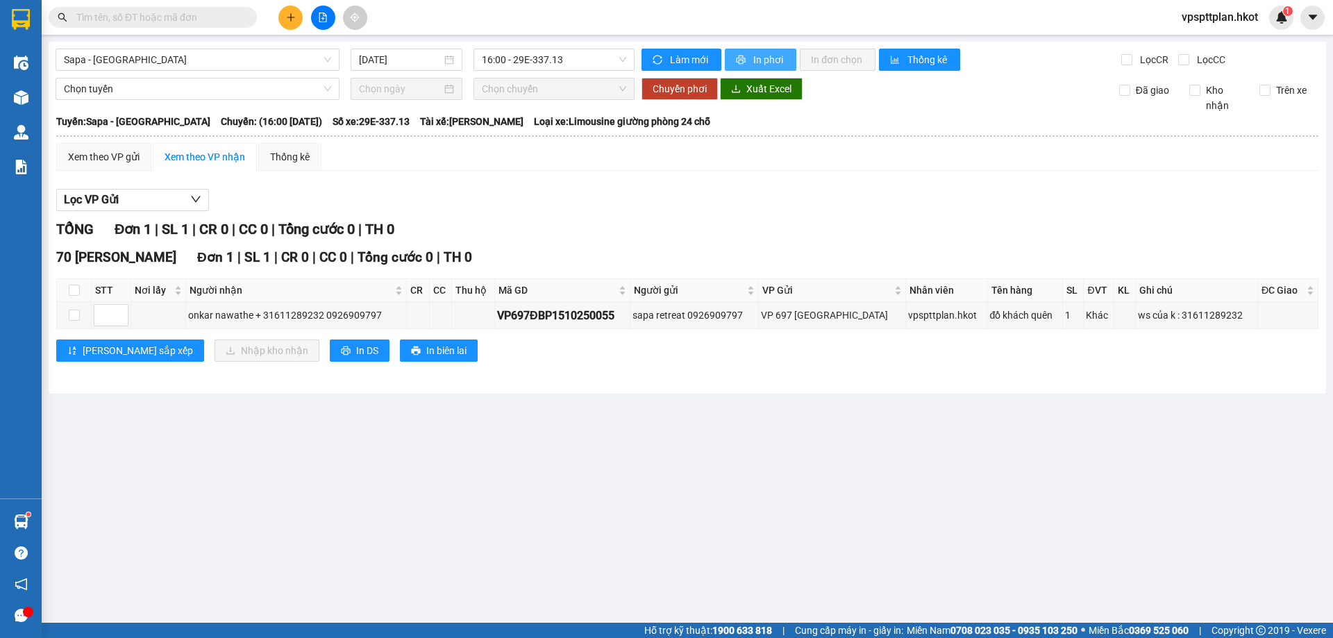
click at [750, 60] on button "In phơi" at bounding box center [761, 60] width 72 height 22
